Goal: Transaction & Acquisition: Purchase product/service

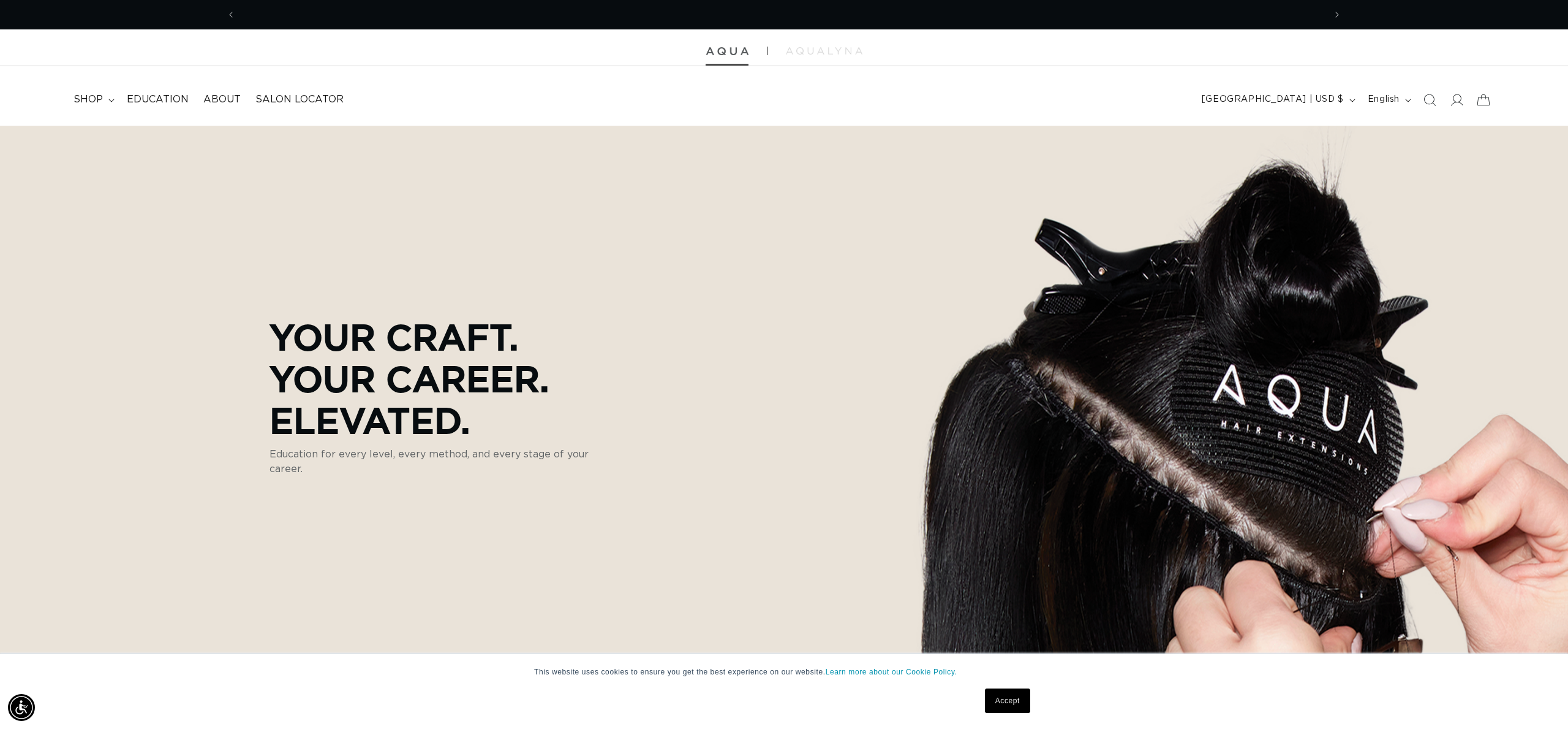
scroll to position [0, 1089]
click at [1462, 99] on icon at bounding box center [1456, 99] width 13 height 13
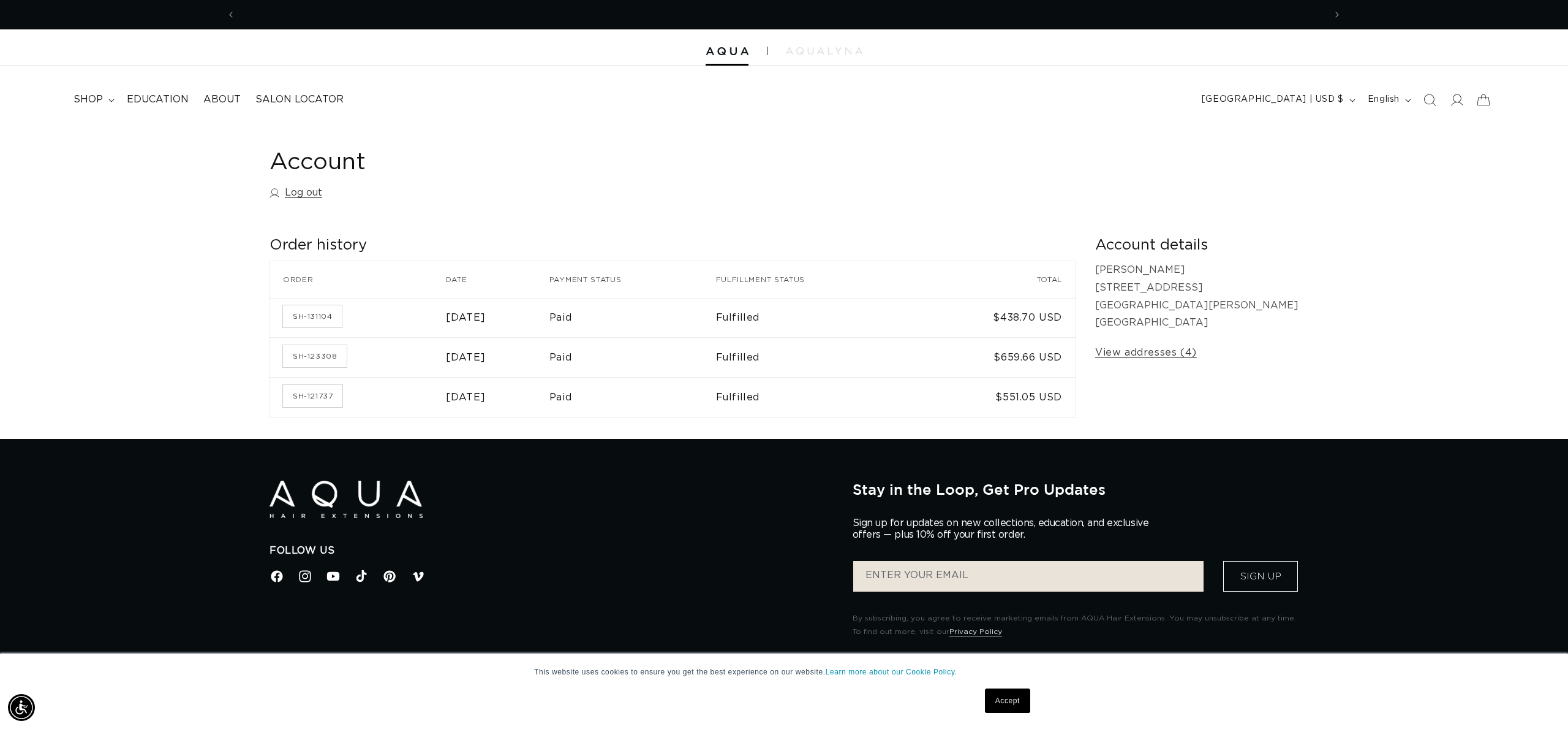
scroll to position [0, 1089]
click at [83, 102] on span "shop" at bounding box center [88, 99] width 29 height 13
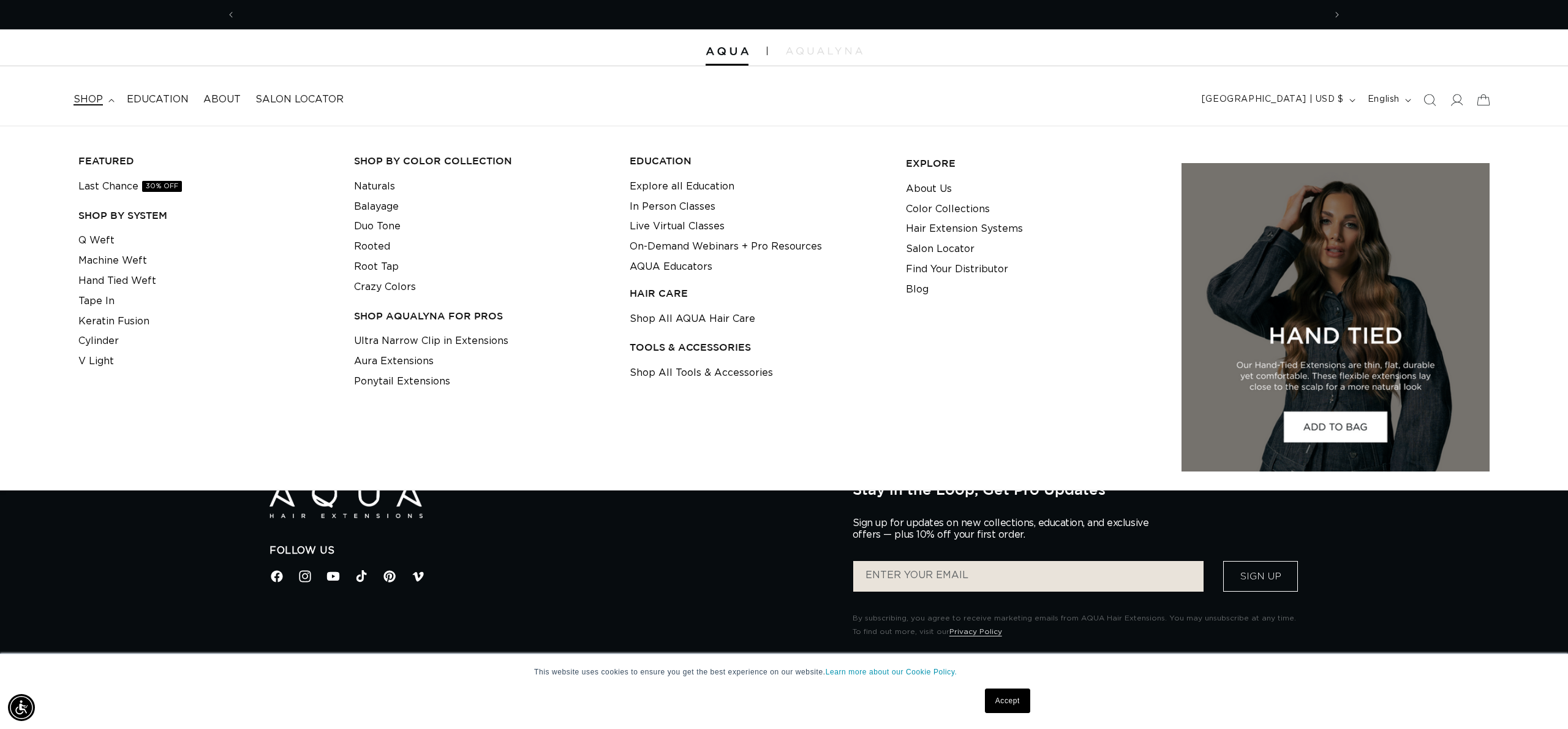
scroll to position [0, 2179]
click at [389, 228] on link "Duo Tone" at bounding box center [377, 226] width 47 height 20
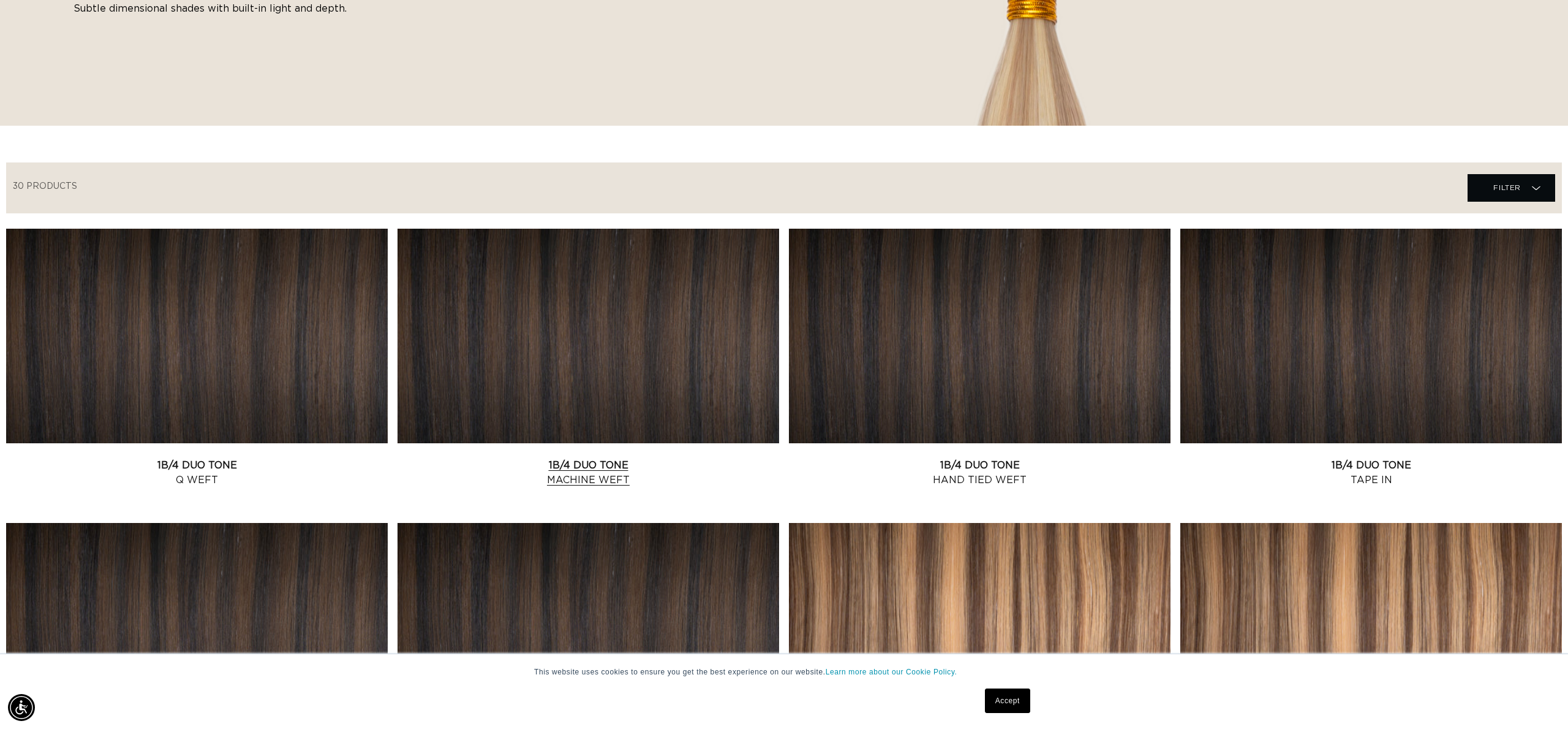
click at [561, 458] on link "1B/4 Duo Tone Machine Weft" at bounding box center [589, 472] width 382 height 29
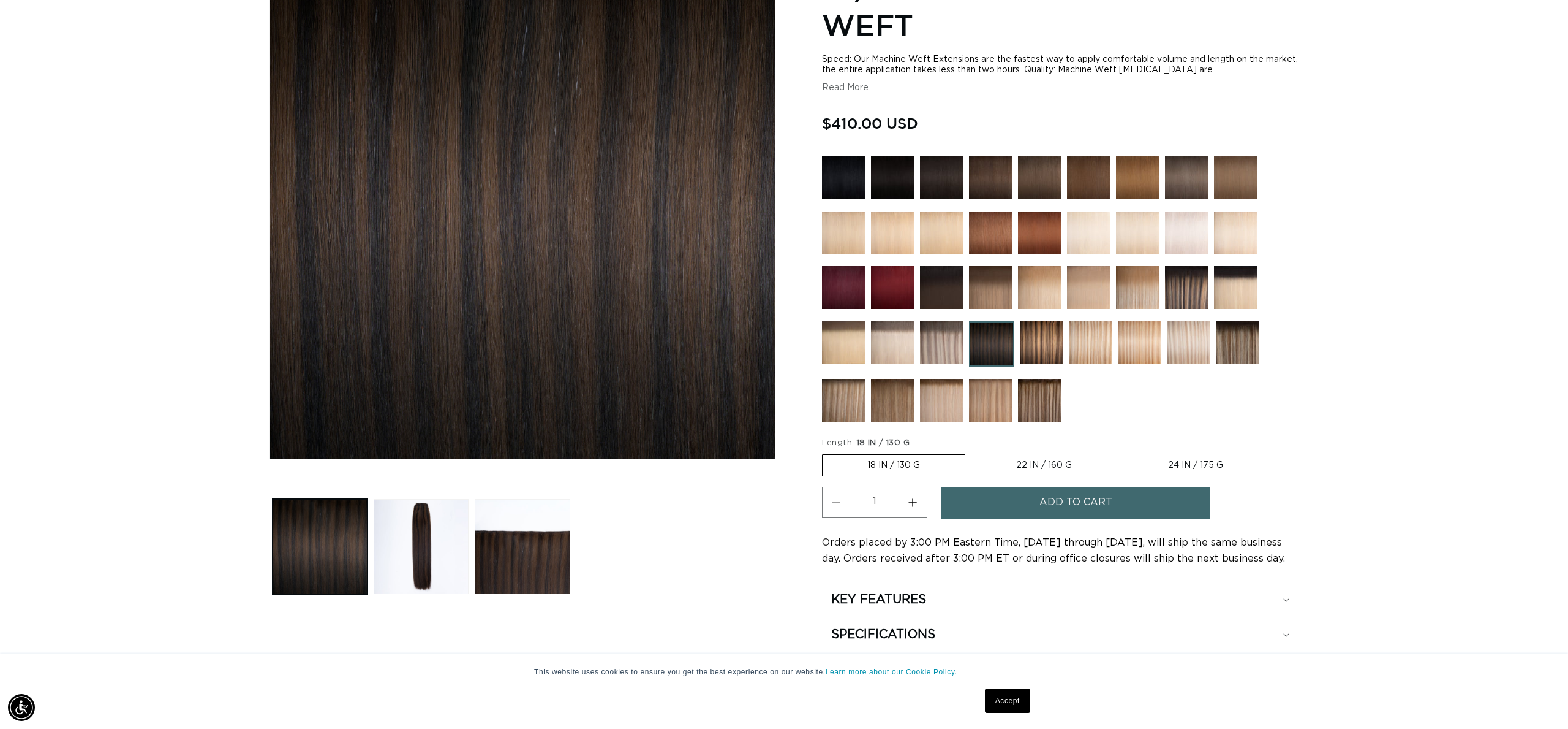
scroll to position [0, 2179]
click at [949, 462] on label "18 IN / 130 G Variant sold out or unavailable" at bounding box center [893, 465] width 143 height 22
click at [825, 452] on input "18 IN / 130 G Variant sold out or unavailable" at bounding box center [825, 452] width 1 height 1
click at [1040, 506] on span "Add to cart" at bounding box center [1075, 502] width 73 height 31
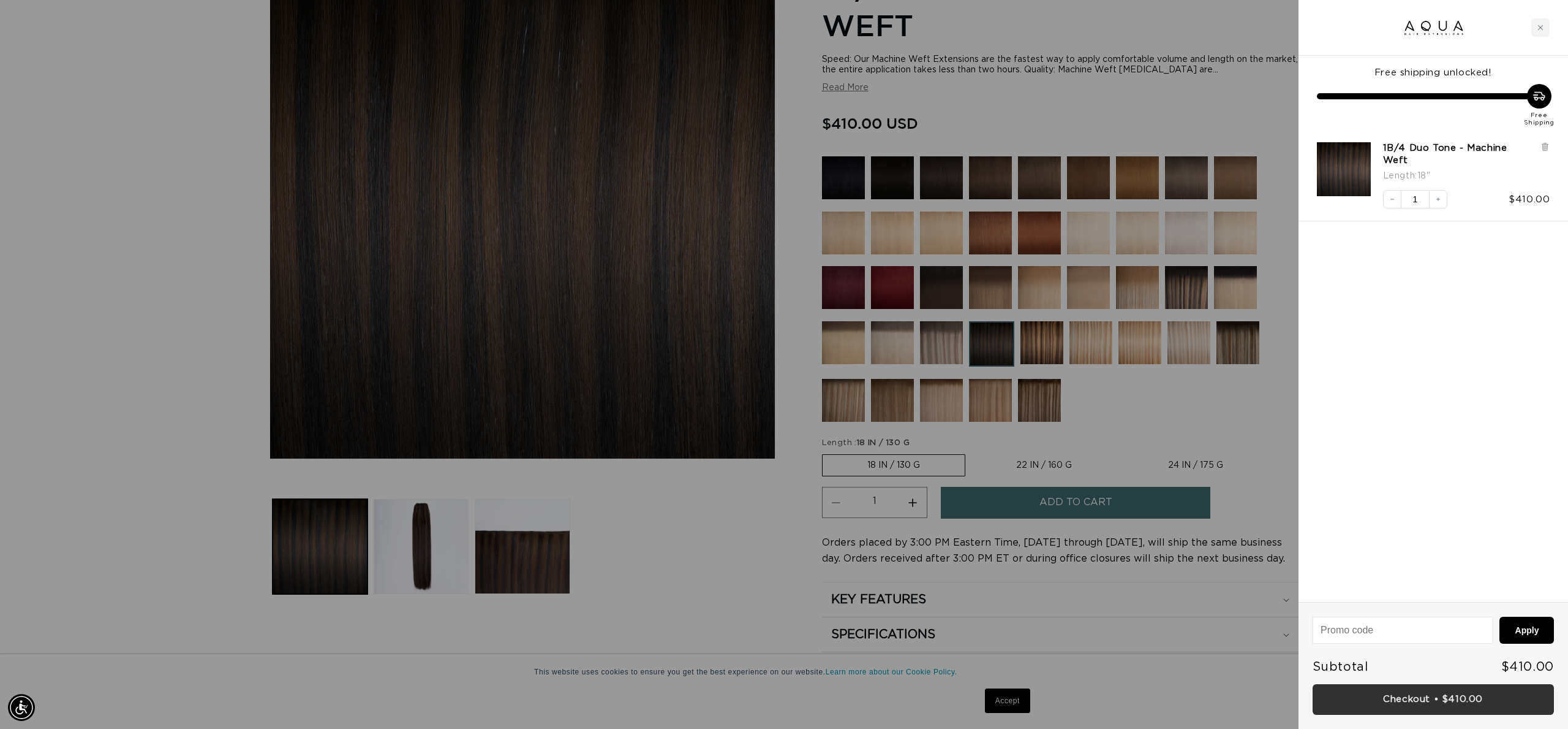
scroll to position [0, 1089]
click at [1386, 699] on link "Checkout • $410.00" at bounding box center [1434, 699] width 242 height 31
click at [1541, 23] on div "Close cart" at bounding box center [1541, 27] width 18 height 18
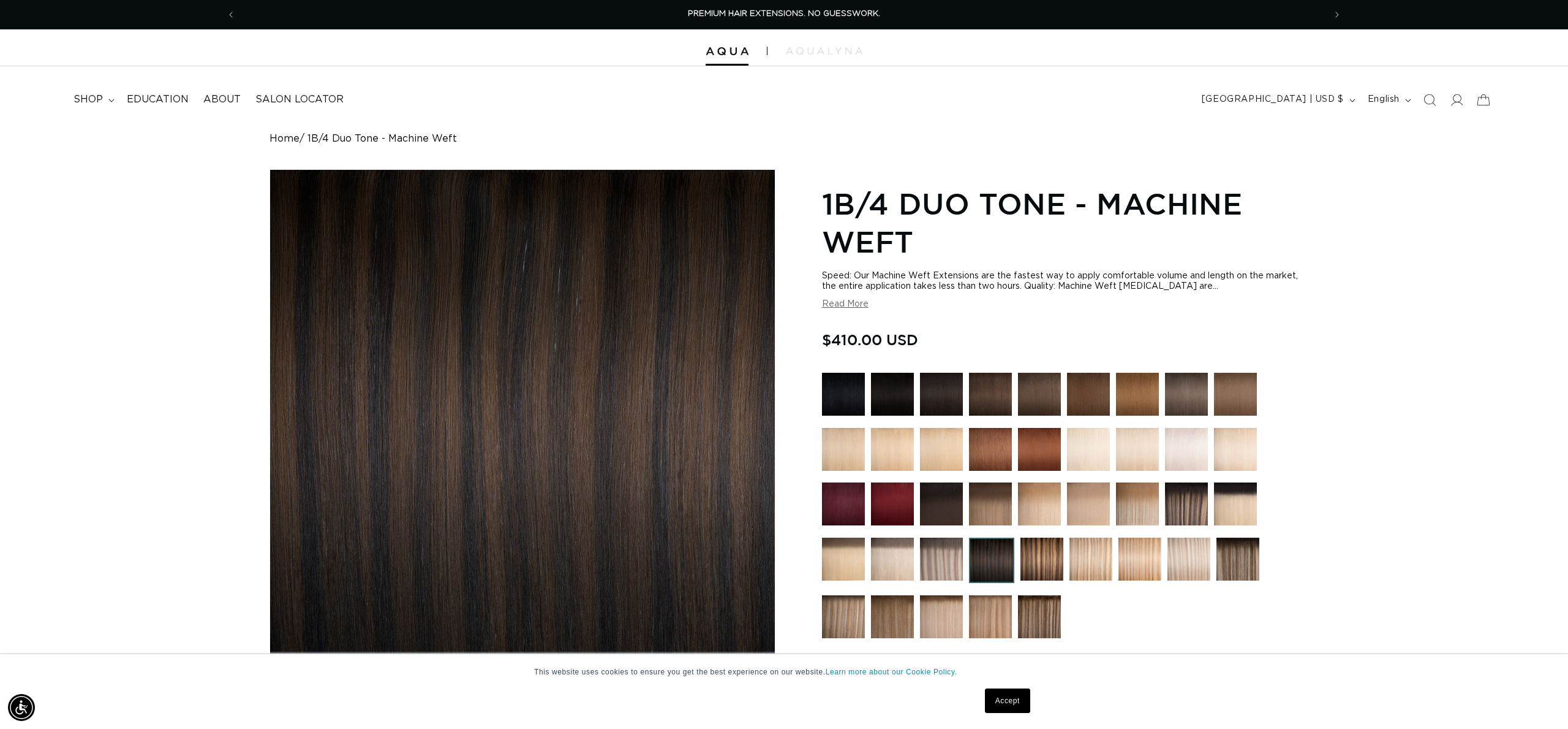
scroll to position [0, 0]
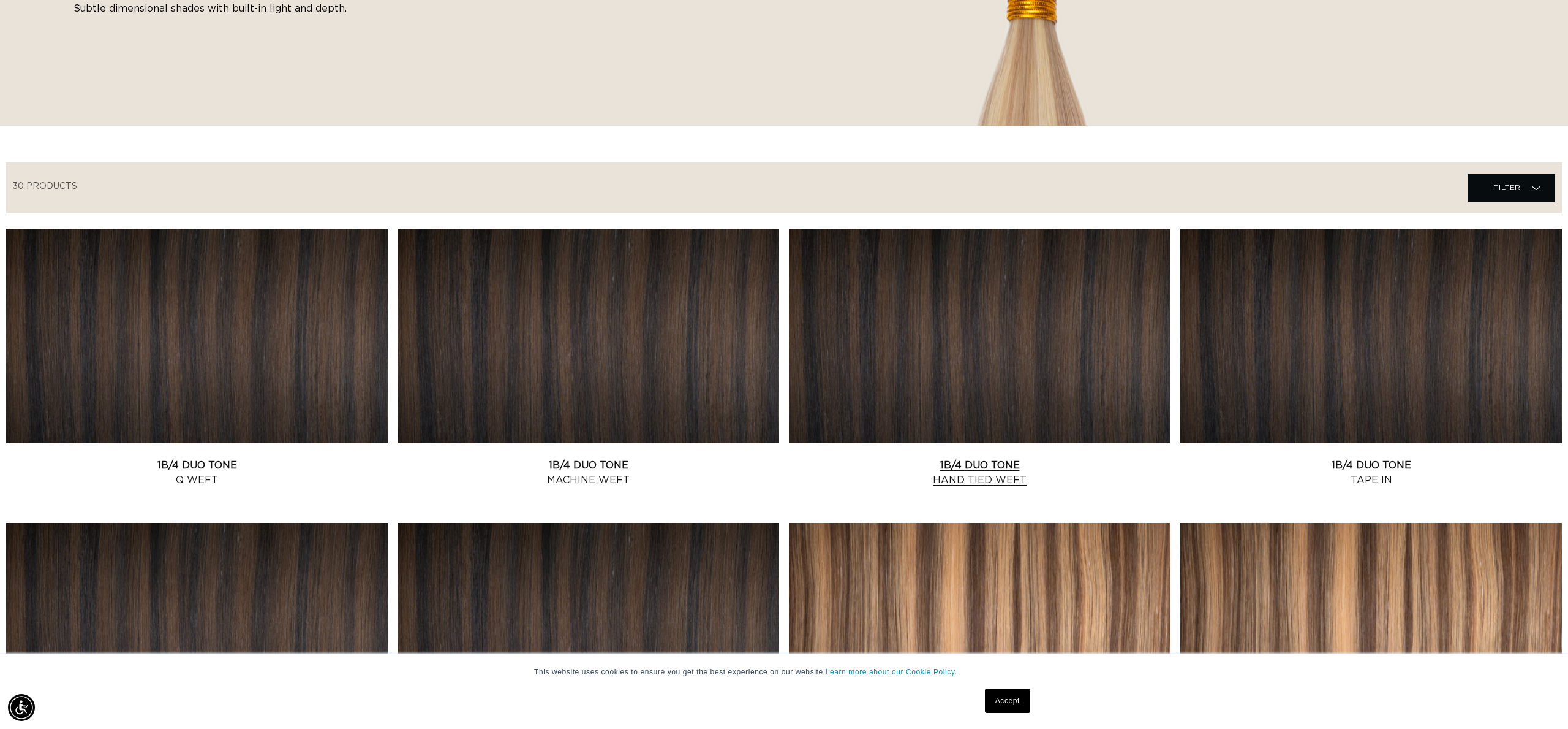
scroll to position [0, 1089]
click at [1243, 458] on link "1B/4 Duo Tone Tape In" at bounding box center [1371, 472] width 382 height 29
click at [299, 458] on link "1B/4 Duo Tone Q Weft" at bounding box center [197, 472] width 382 height 29
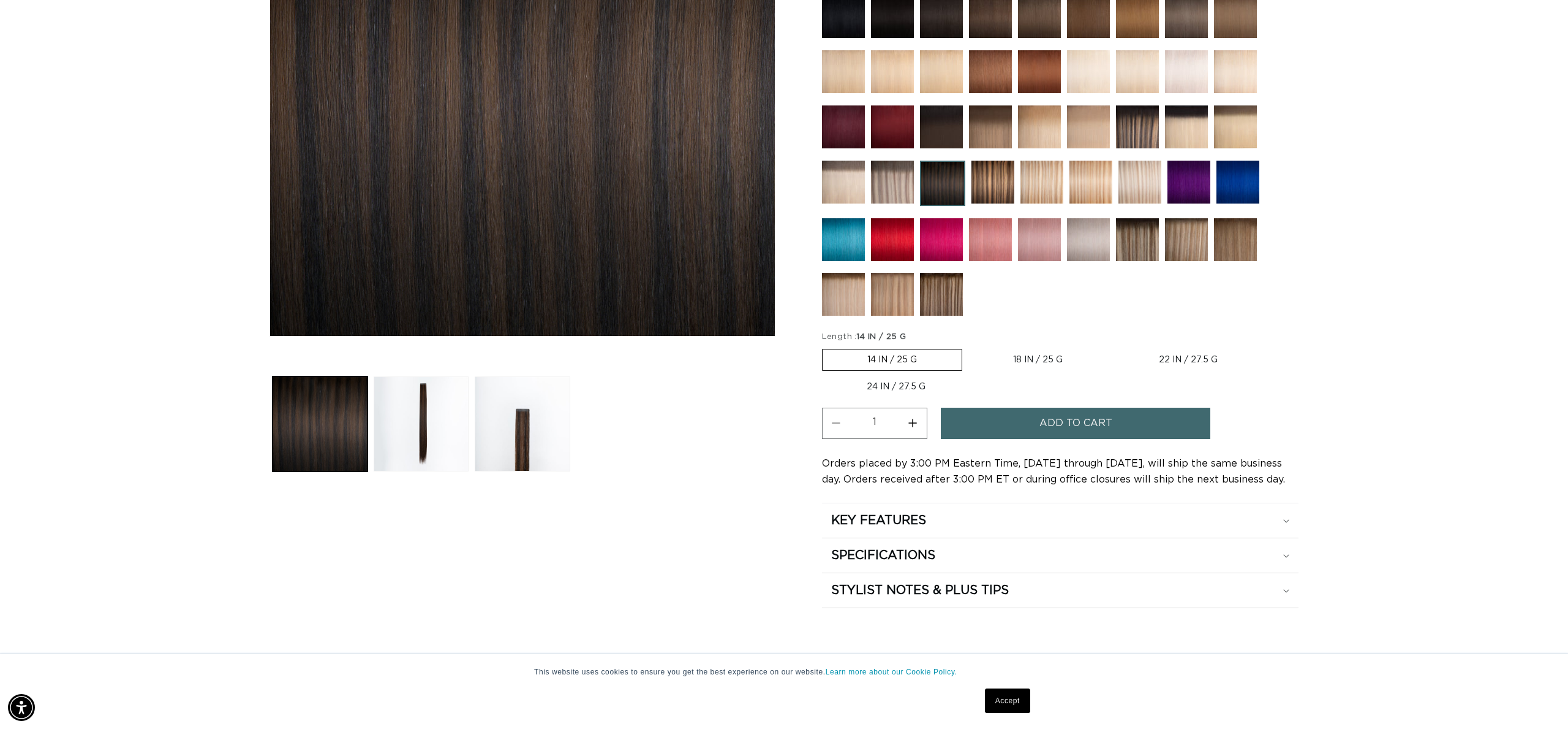
scroll to position [0, 2179]
click at [1057, 349] on fieldset "Length : 14 IN / 25 G 14 IN / 25 G Variant sold out or unavailable 18 IN / 25 G…" at bounding box center [1060, 364] width 477 height 67
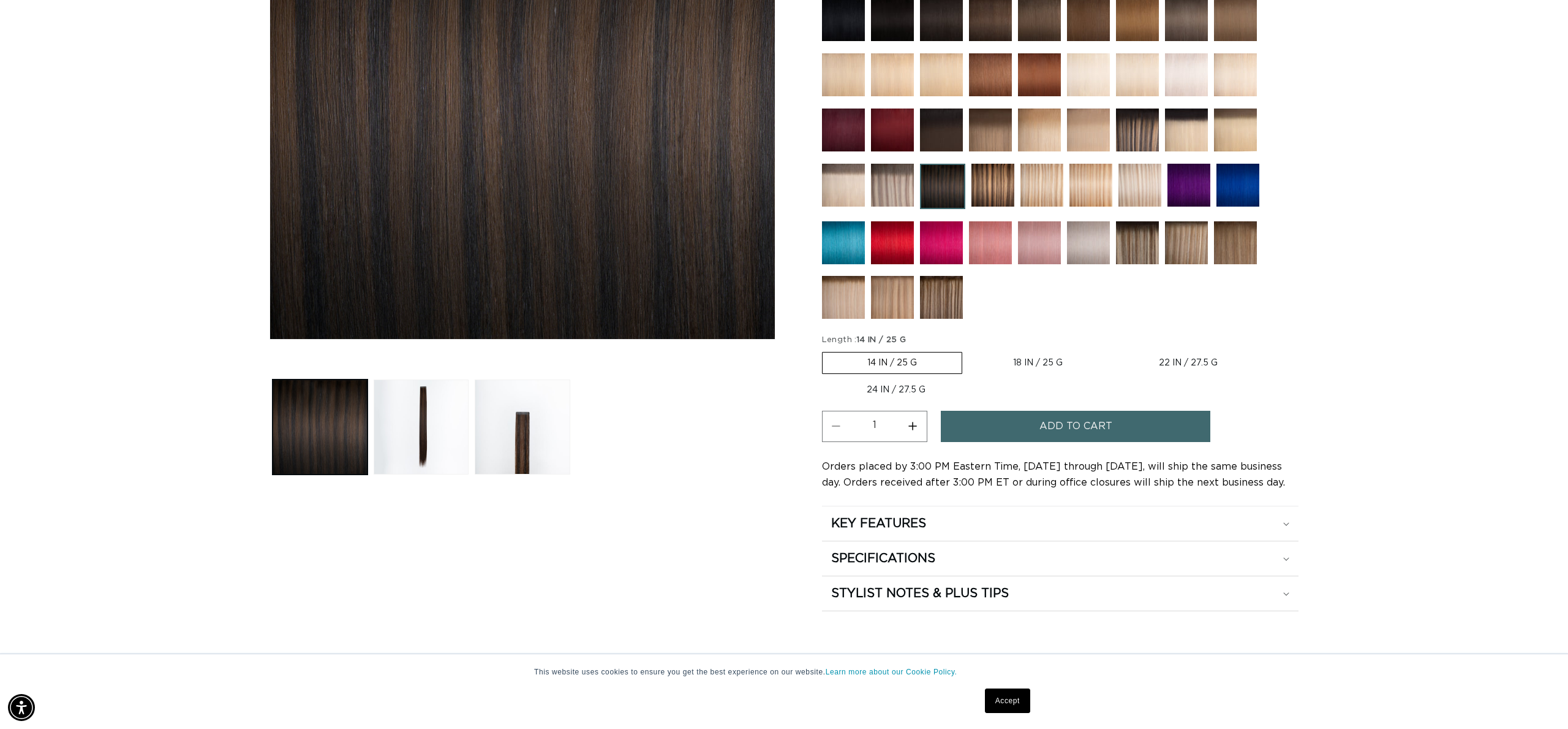
scroll to position [0, 0]
click at [1055, 357] on label "18 IN / 25 G Variant sold out or unavailable" at bounding box center [1037, 362] width 139 height 21
click at [969, 350] on input "18 IN / 25 G Variant sold out or unavailable" at bounding box center [968, 349] width 1 height 1
radio input "true"
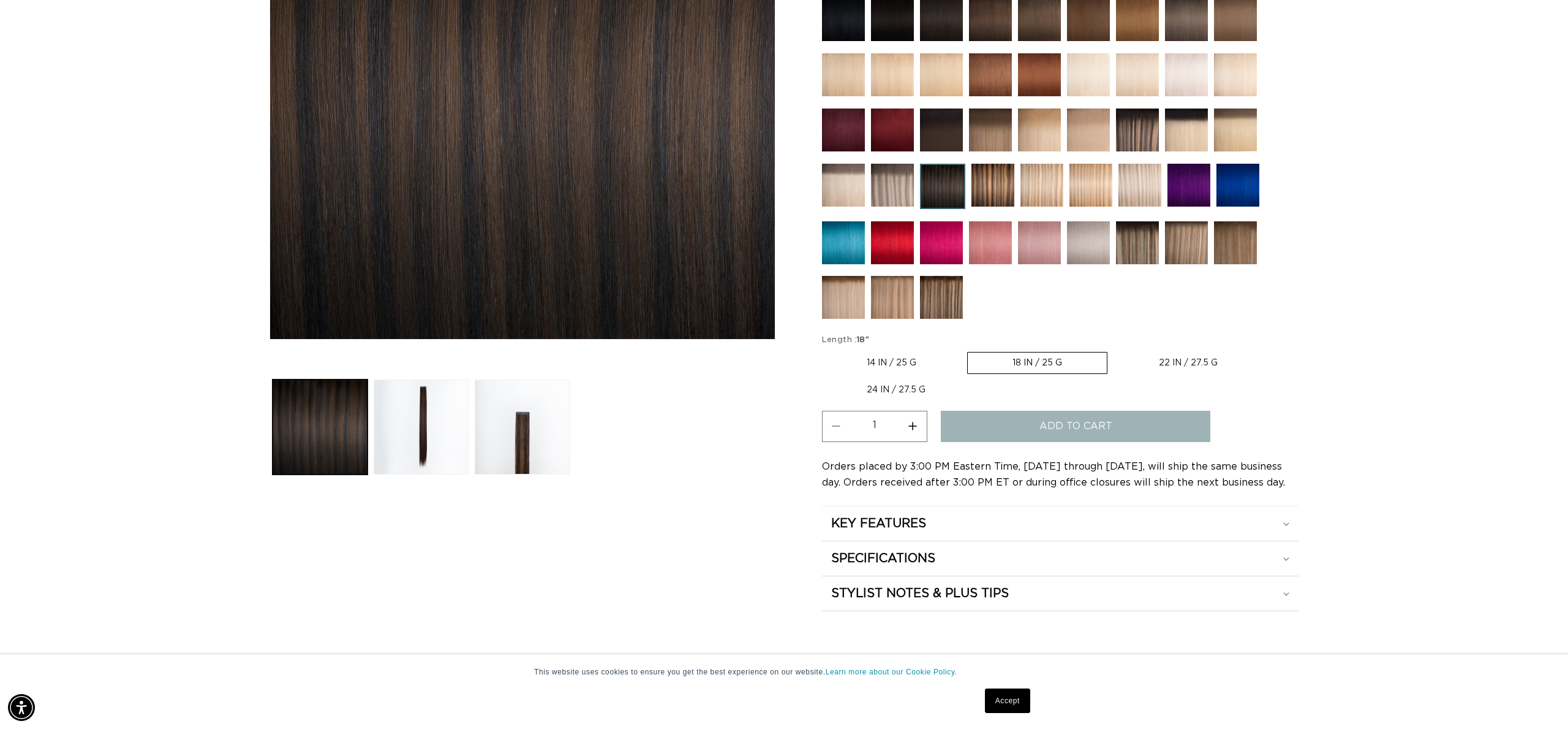
scroll to position [336, 0]
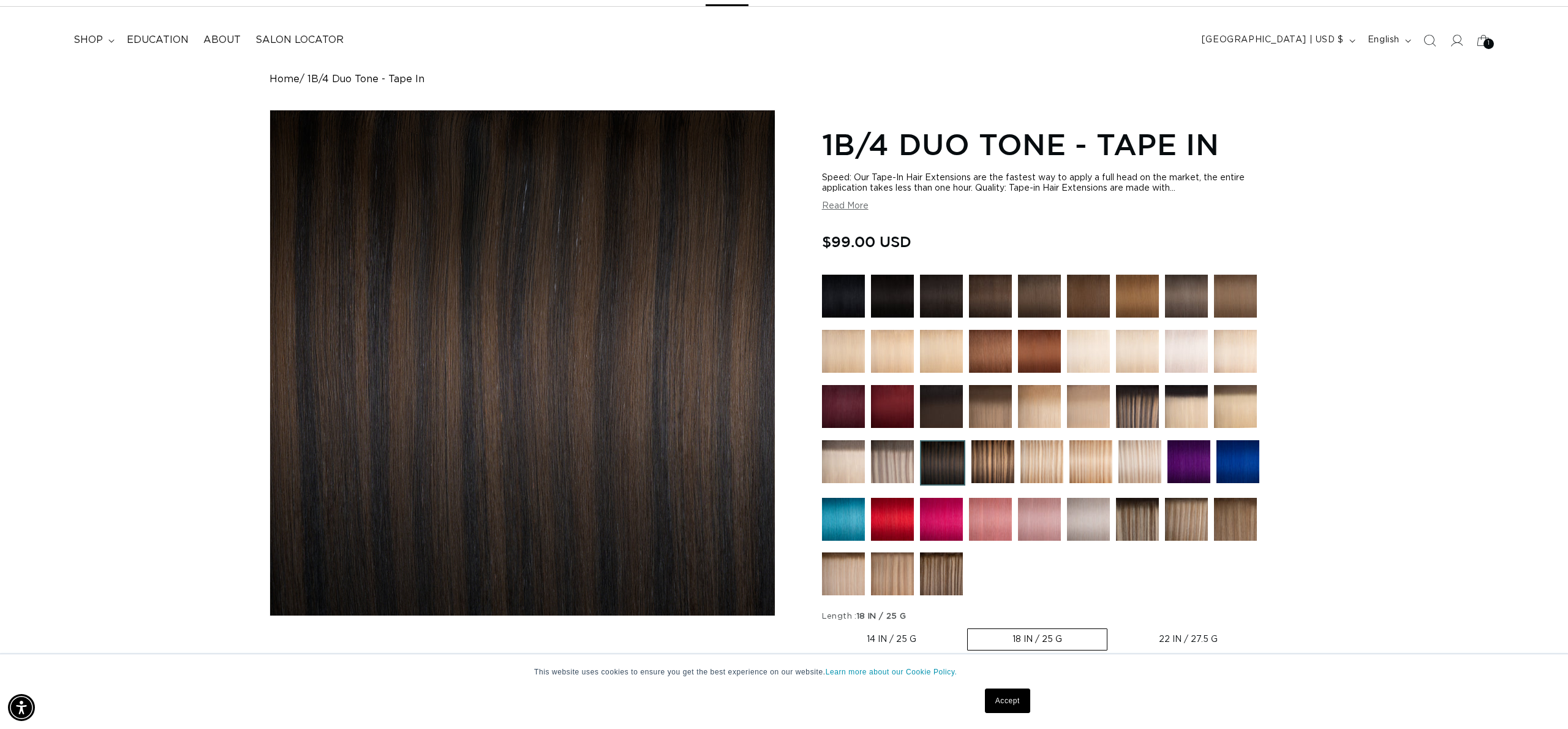
scroll to position [0, 1089]
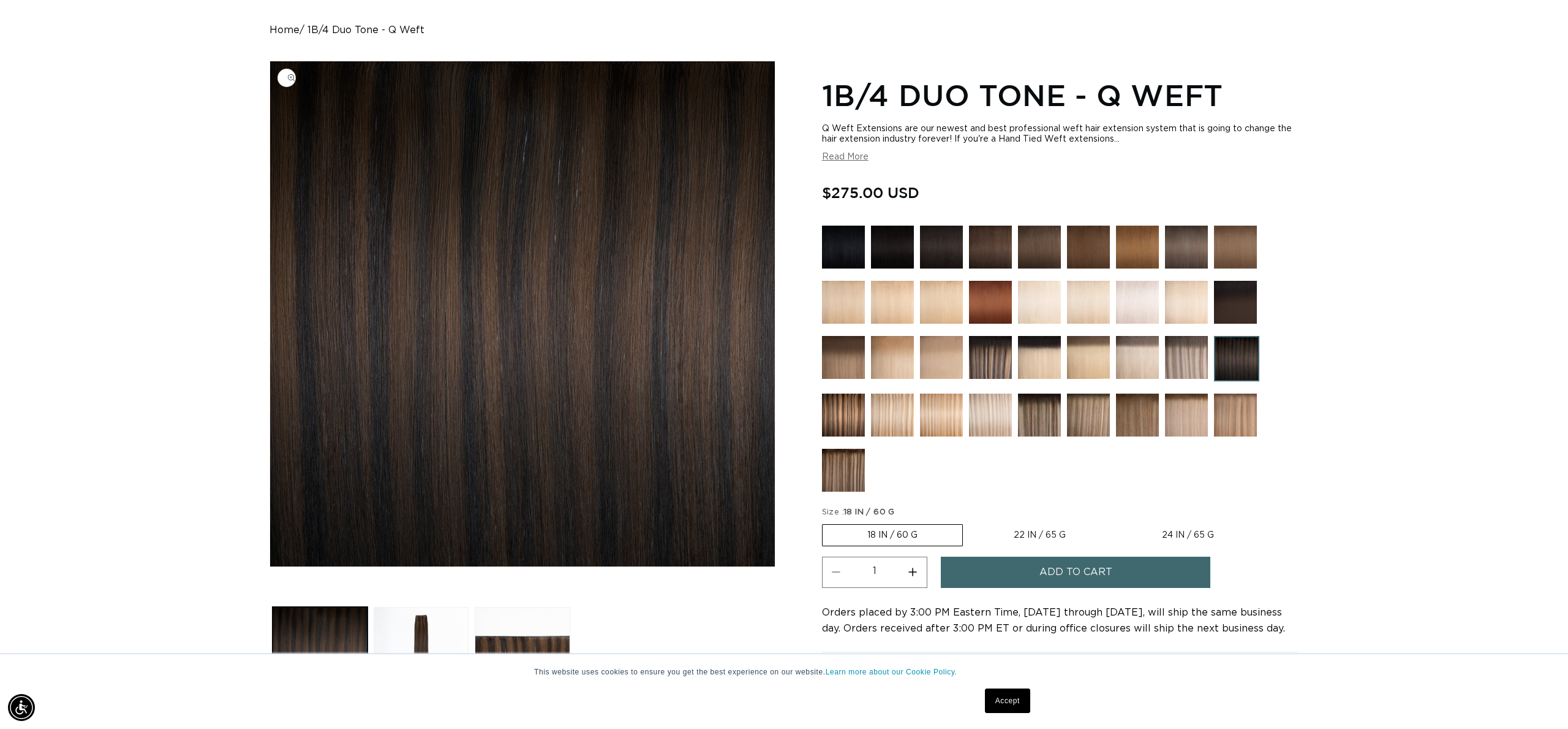
scroll to position [109, 0]
click at [614, 219] on img "Gallery Viewer" at bounding box center [522, 313] width 505 height 505
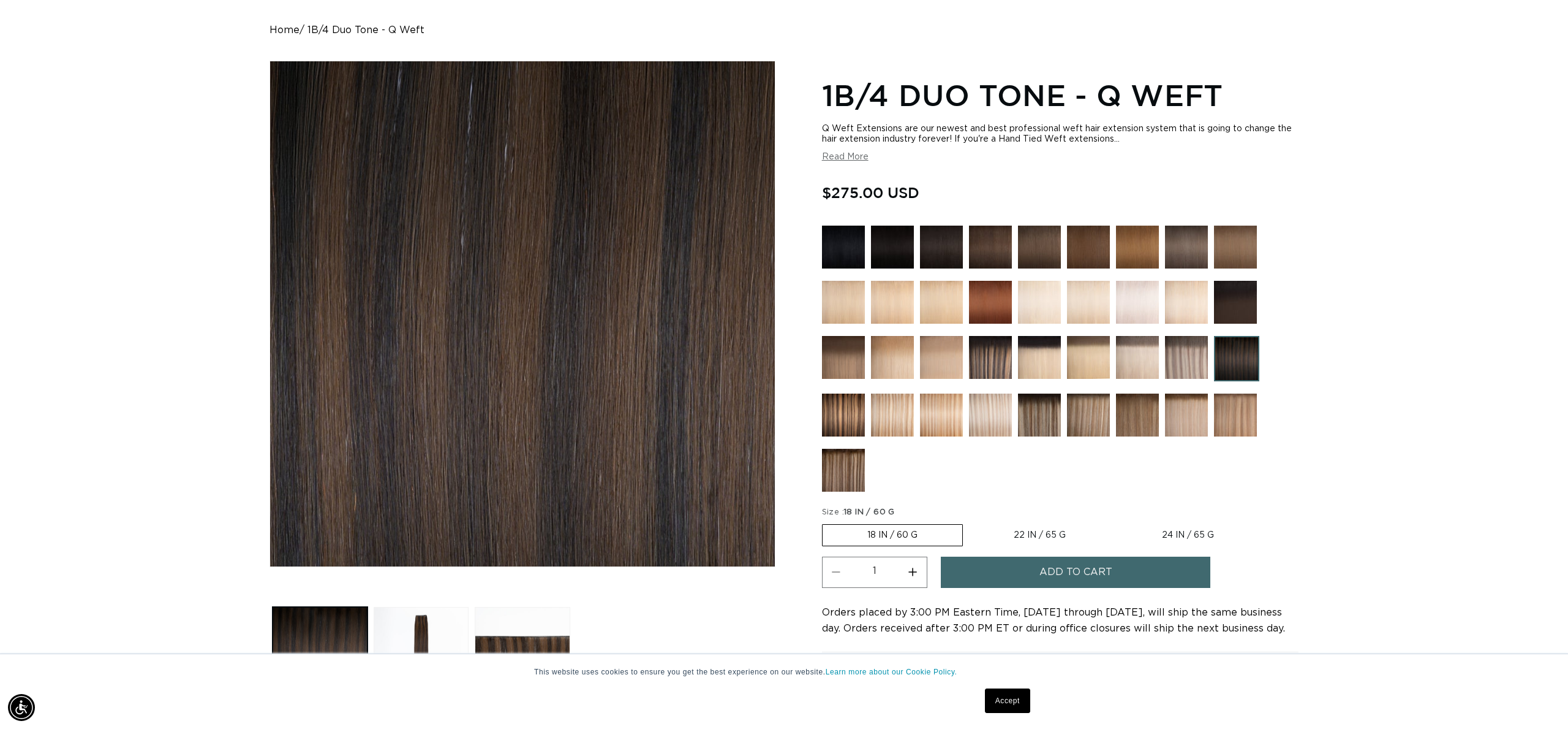
scroll to position [0, 0]
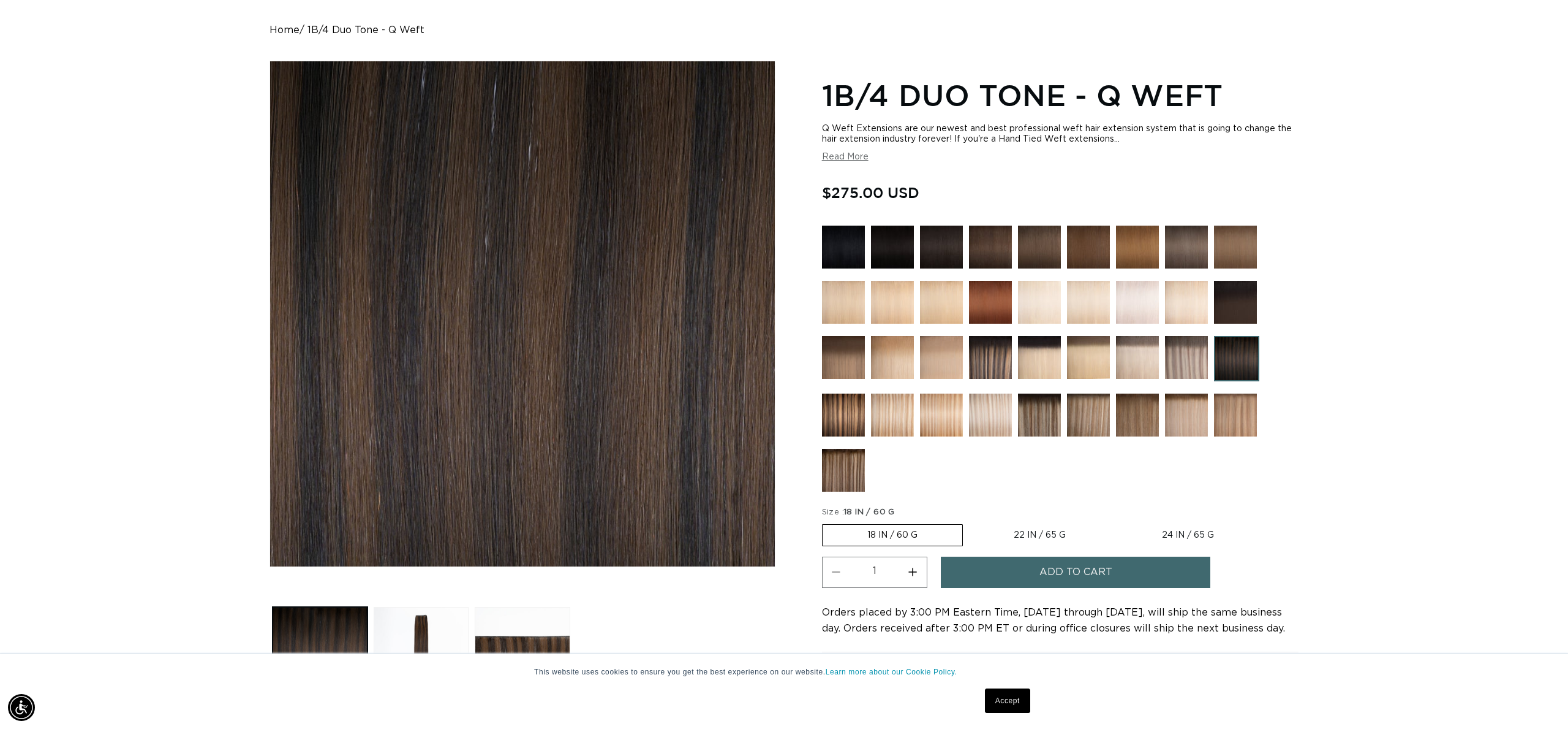
drag, startPoint x: 614, startPoint y: 219, endPoint x: 617, endPoint y: 230, distance: 11.4
click at [621, 232] on div "Gallery Viewer" at bounding box center [522, 313] width 505 height 505
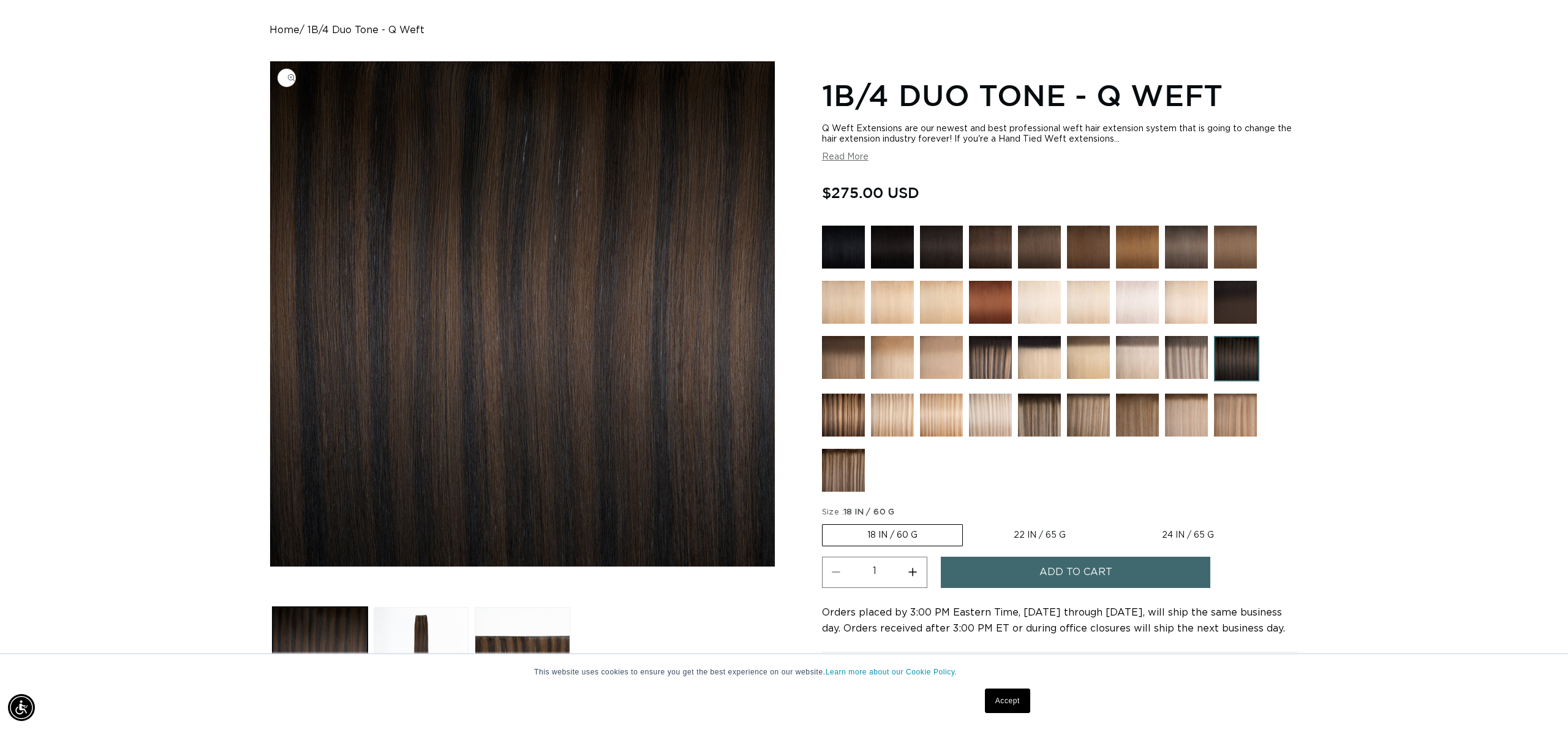
scroll to position [0, 1089]
click at [600, 246] on img "Gallery Viewer" at bounding box center [522, 313] width 505 height 505
